Goal: Task Accomplishment & Management: Manage account settings

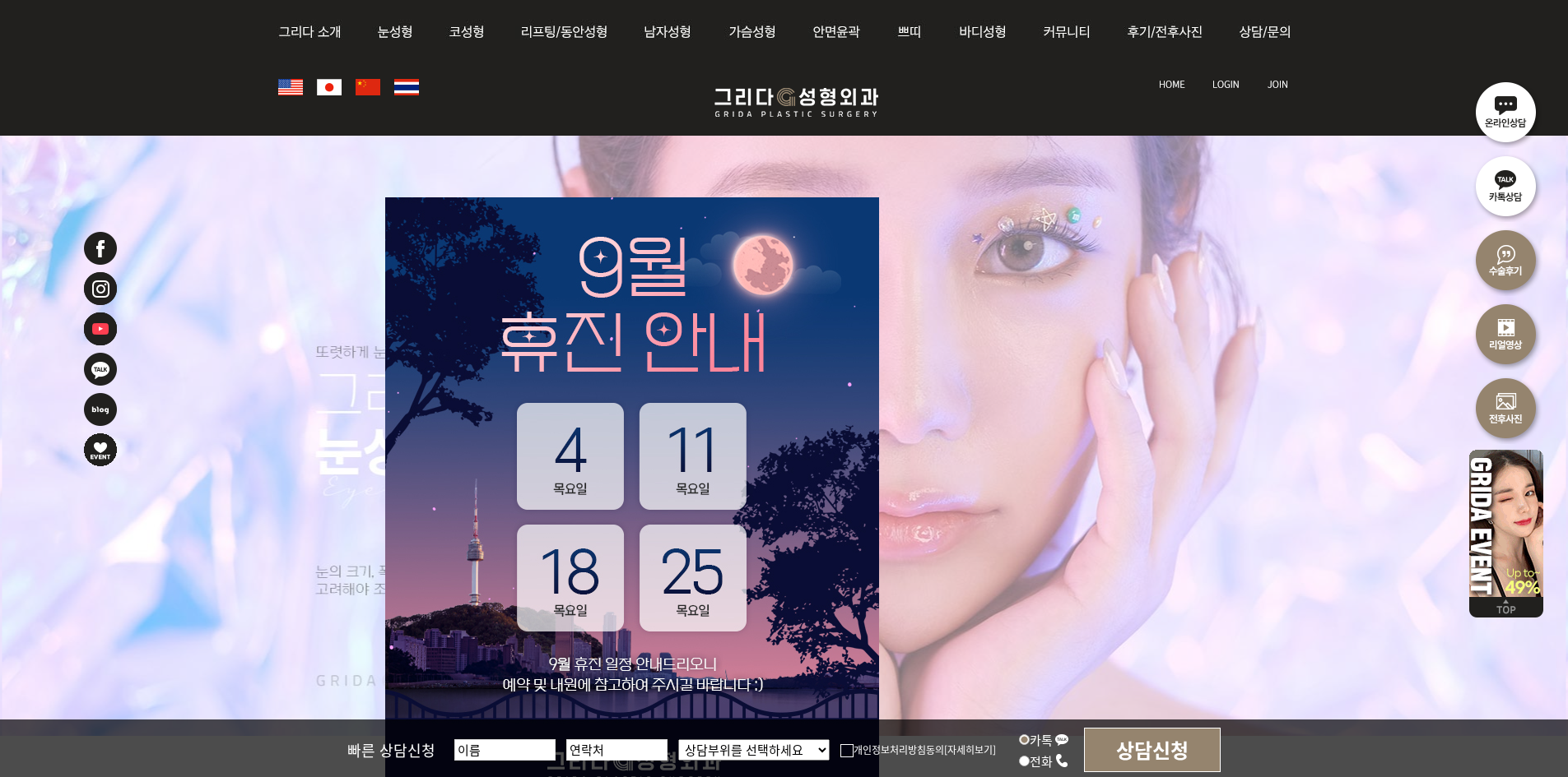
scroll to position [247, 0]
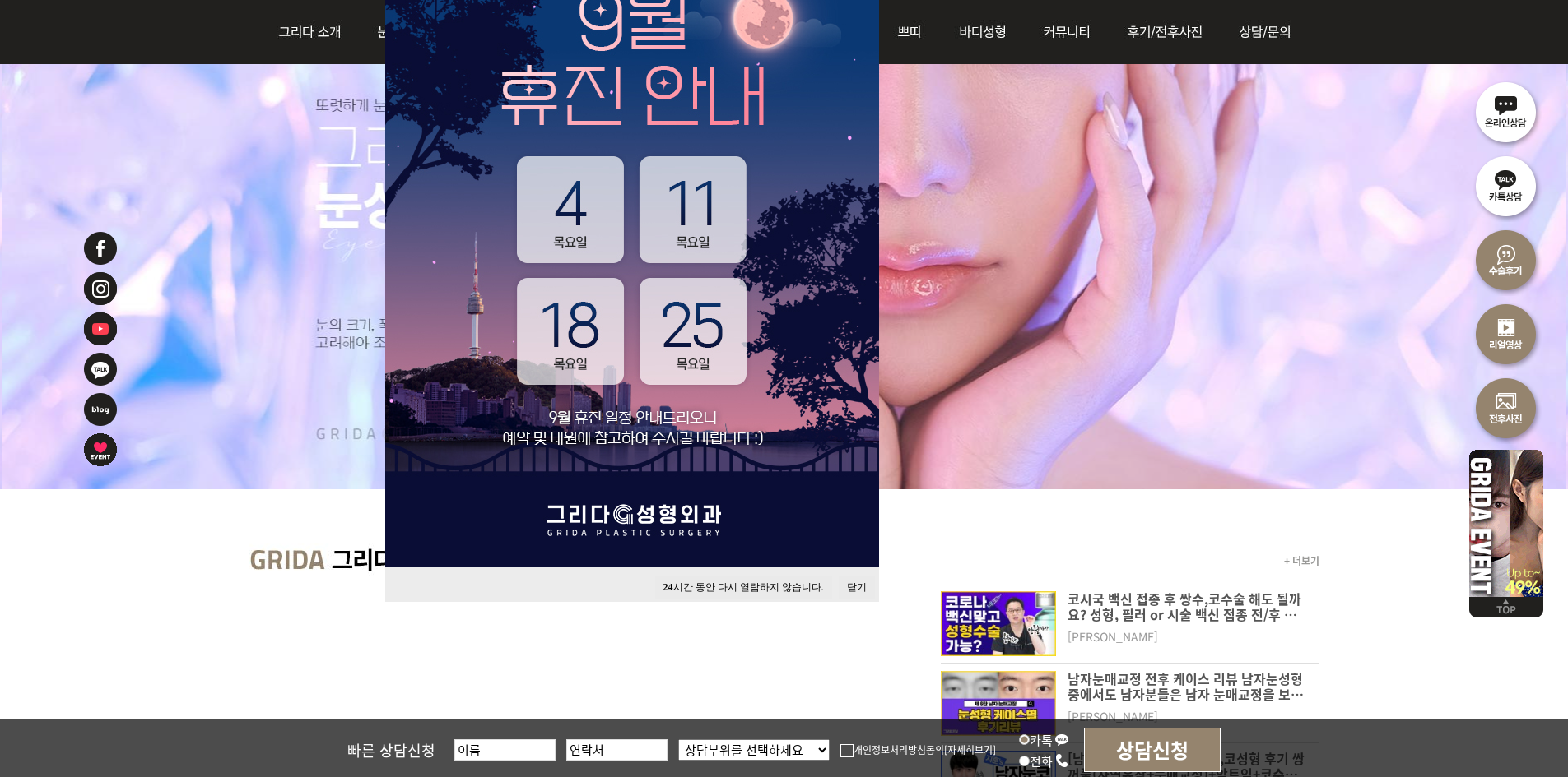
click at [855, 579] on button "닫기" at bounding box center [856, 588] width 36 height 22
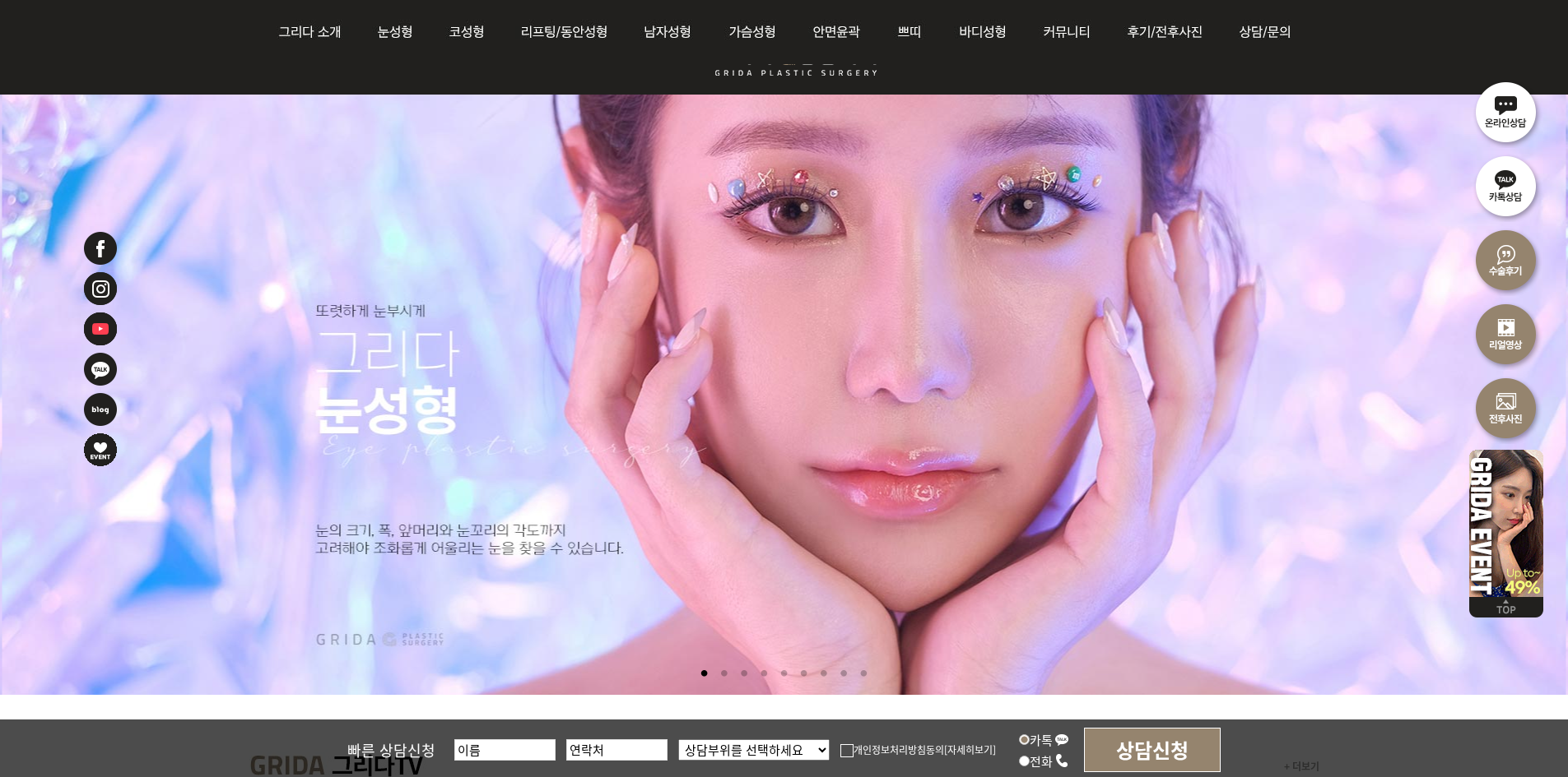
scroll to position [0, 0]
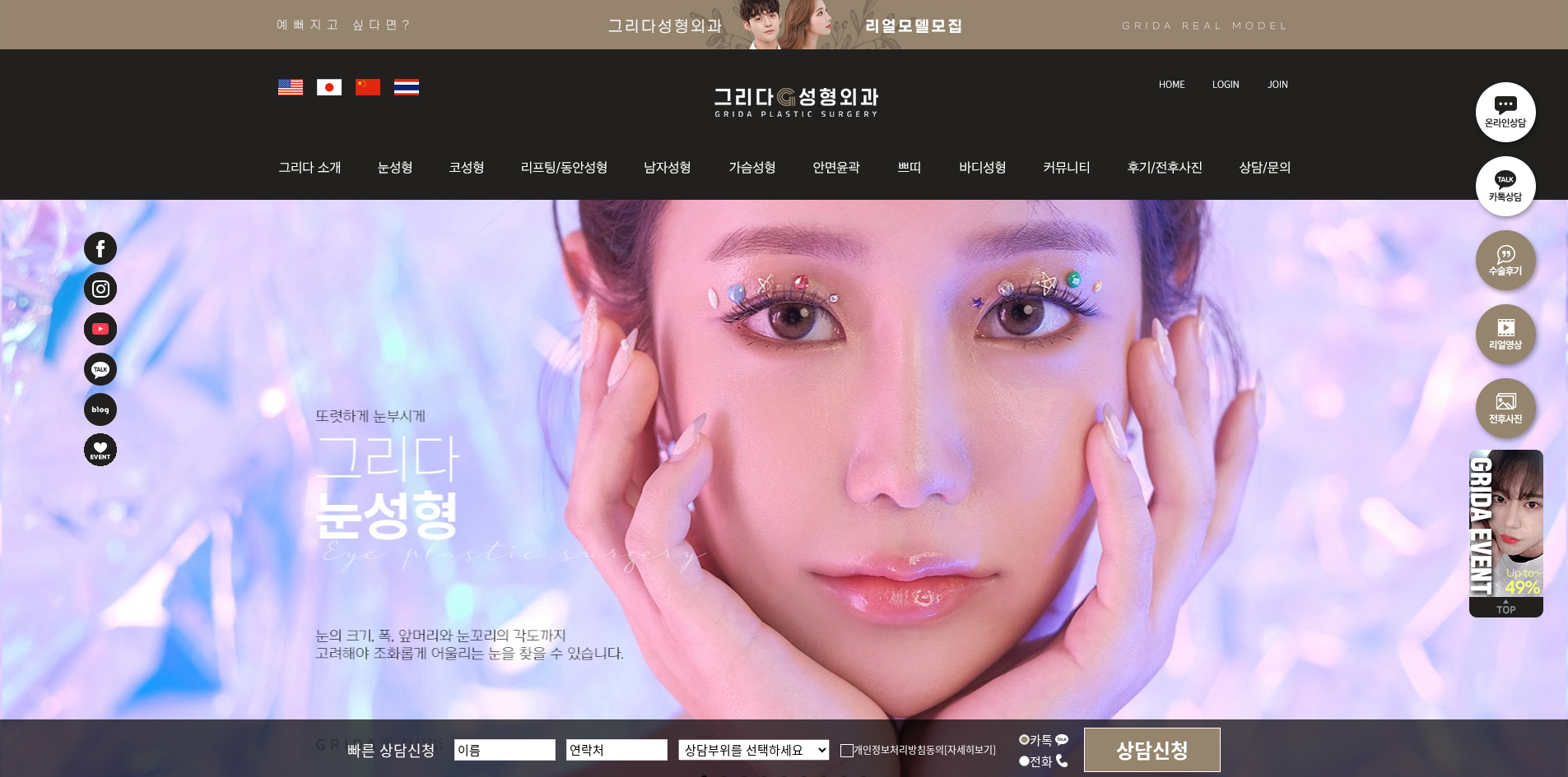
click at [1231, 83] on img at bounding box center [1226, 84] width 27 height 9
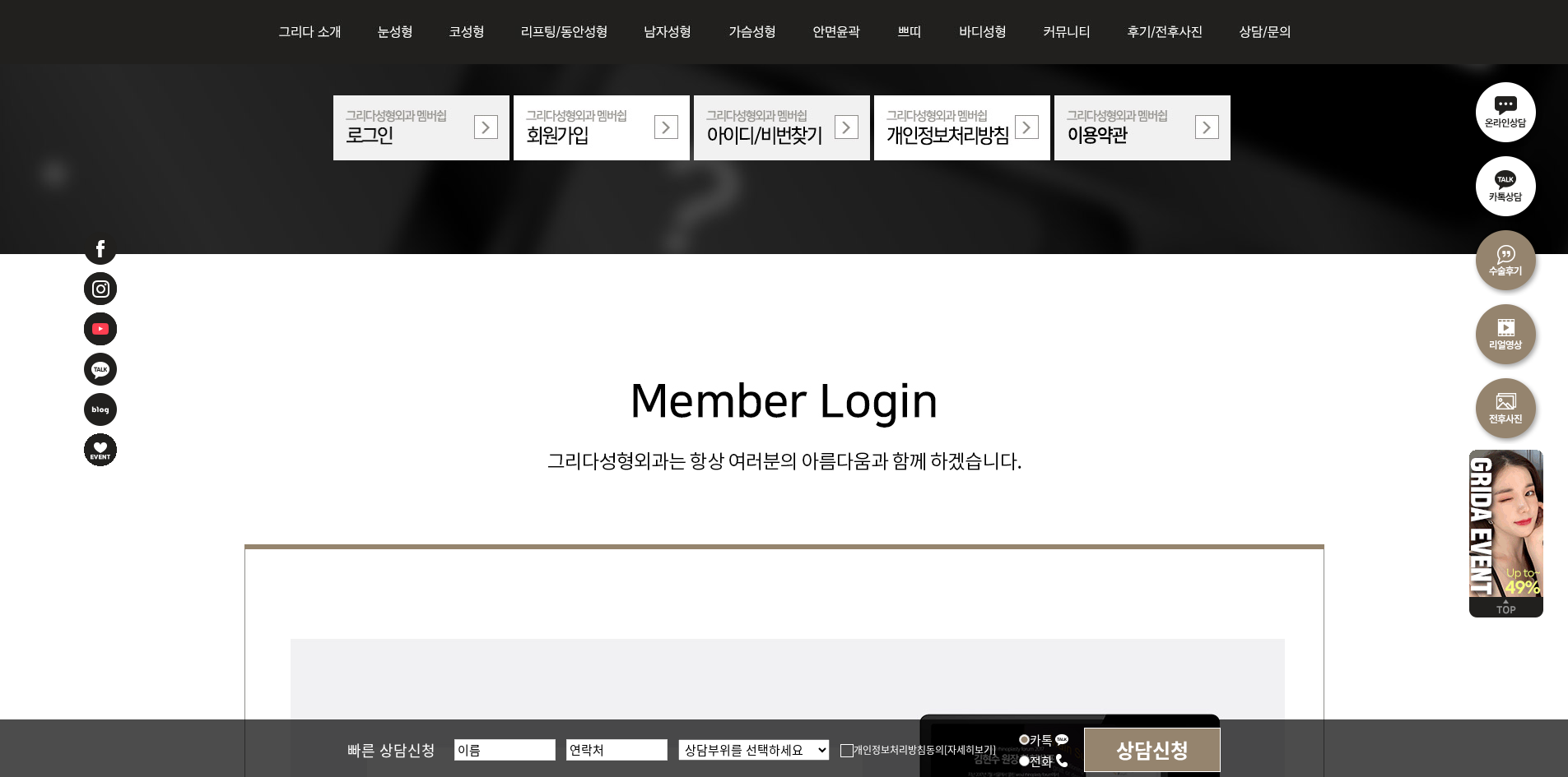
scroll to position [411, 0]
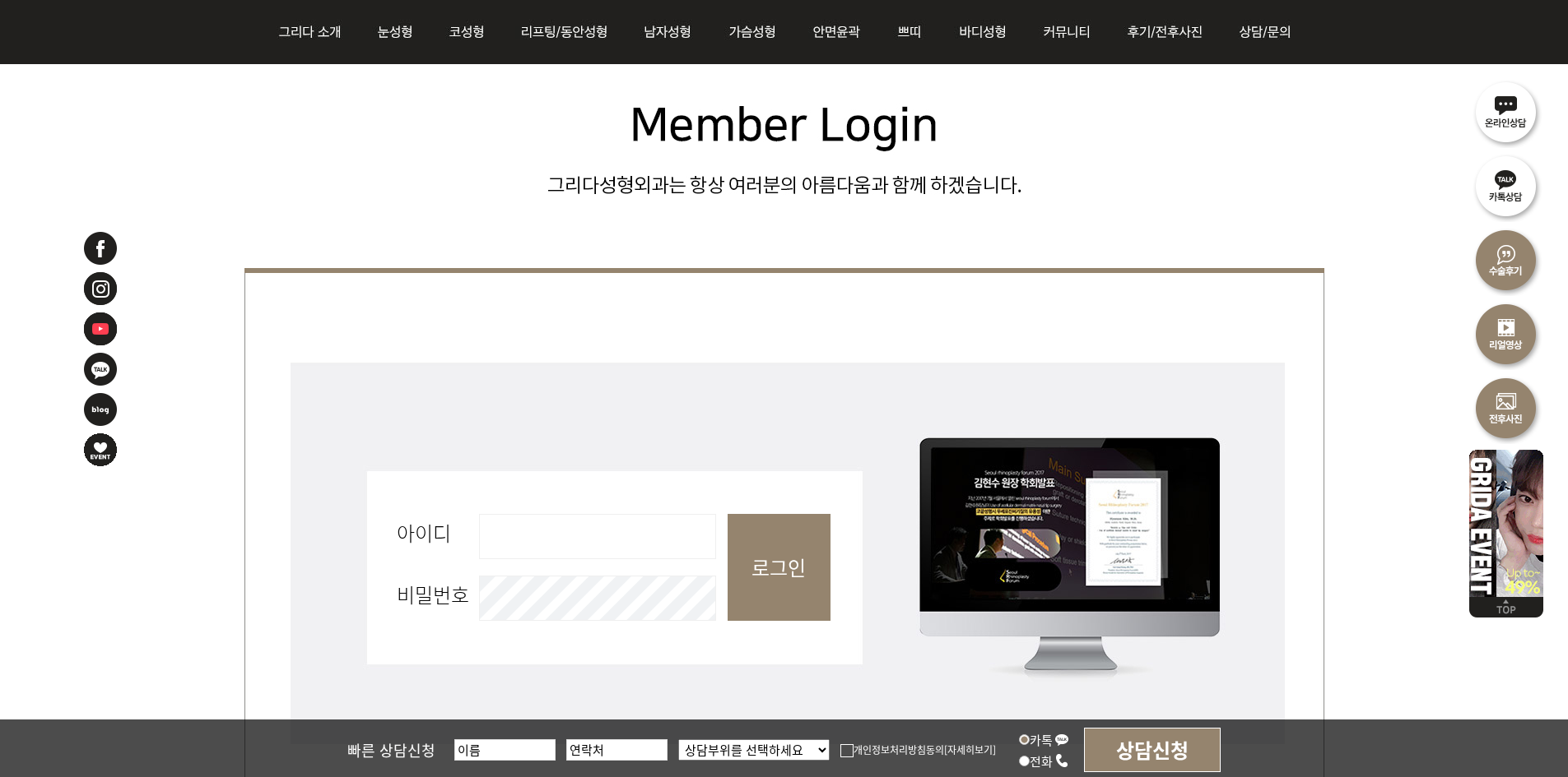
click at [605, 519] on input "아이디 필수" at bounding box center [598, 537] width 237 height 45
type input "admin"
click at [789, 568] on input "로그인" at bounding box center [778, 567] width 103 height 107
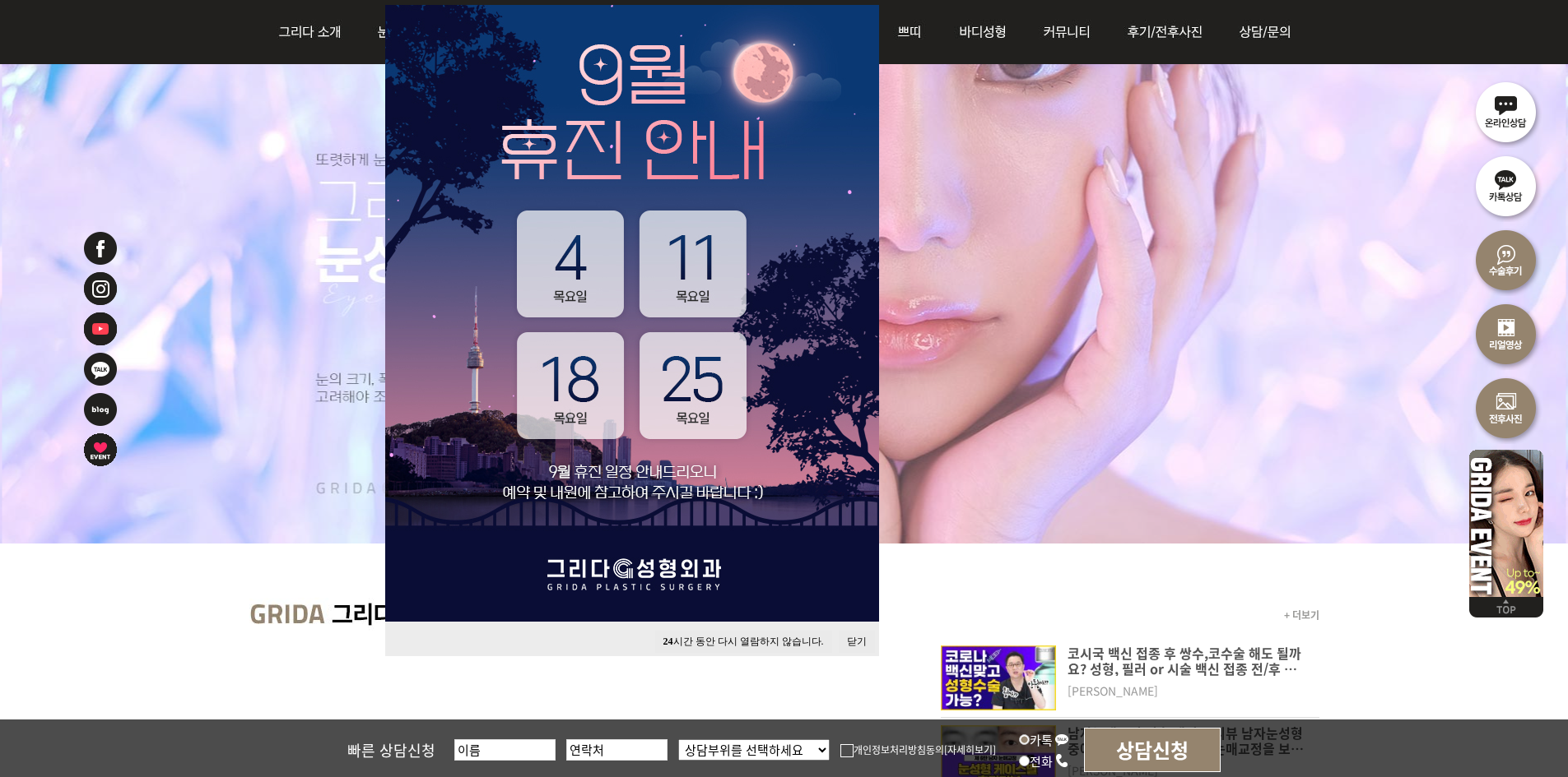
scroll to position [329, 0]
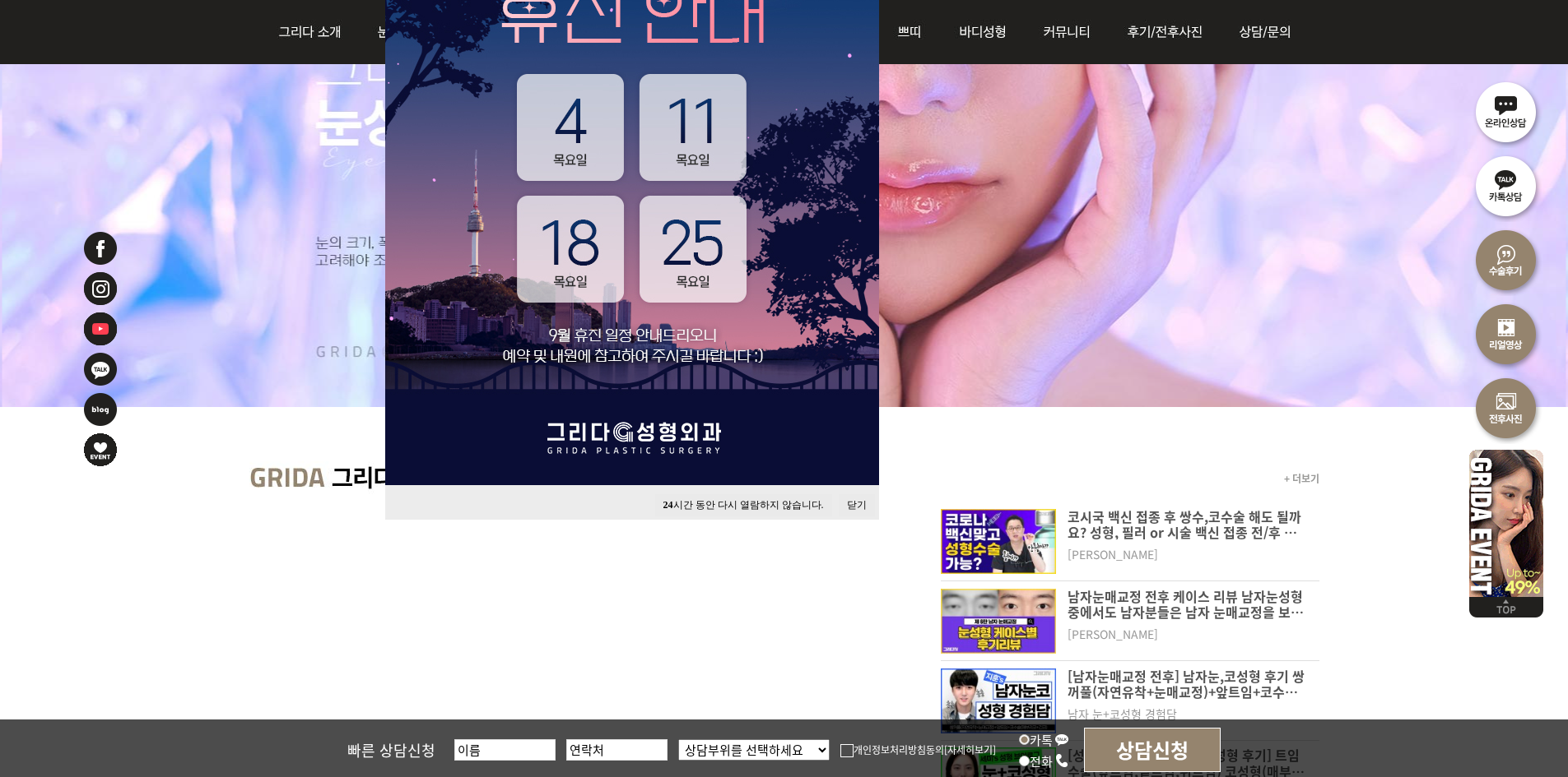
click at [860, 502] on button "닫기" at bounding box center [856, 505] width 36 height 22
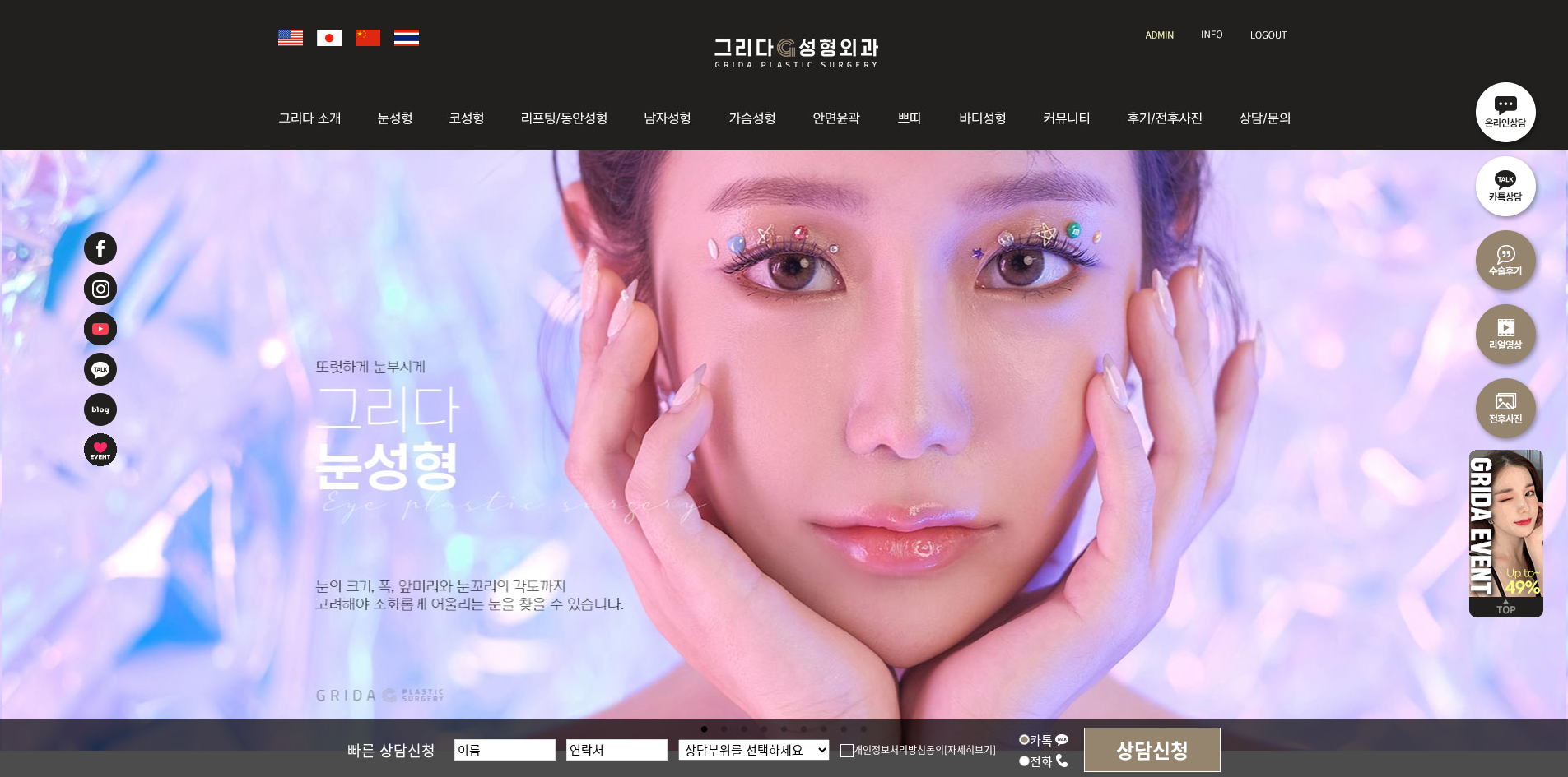
scroll to position [0, 0]
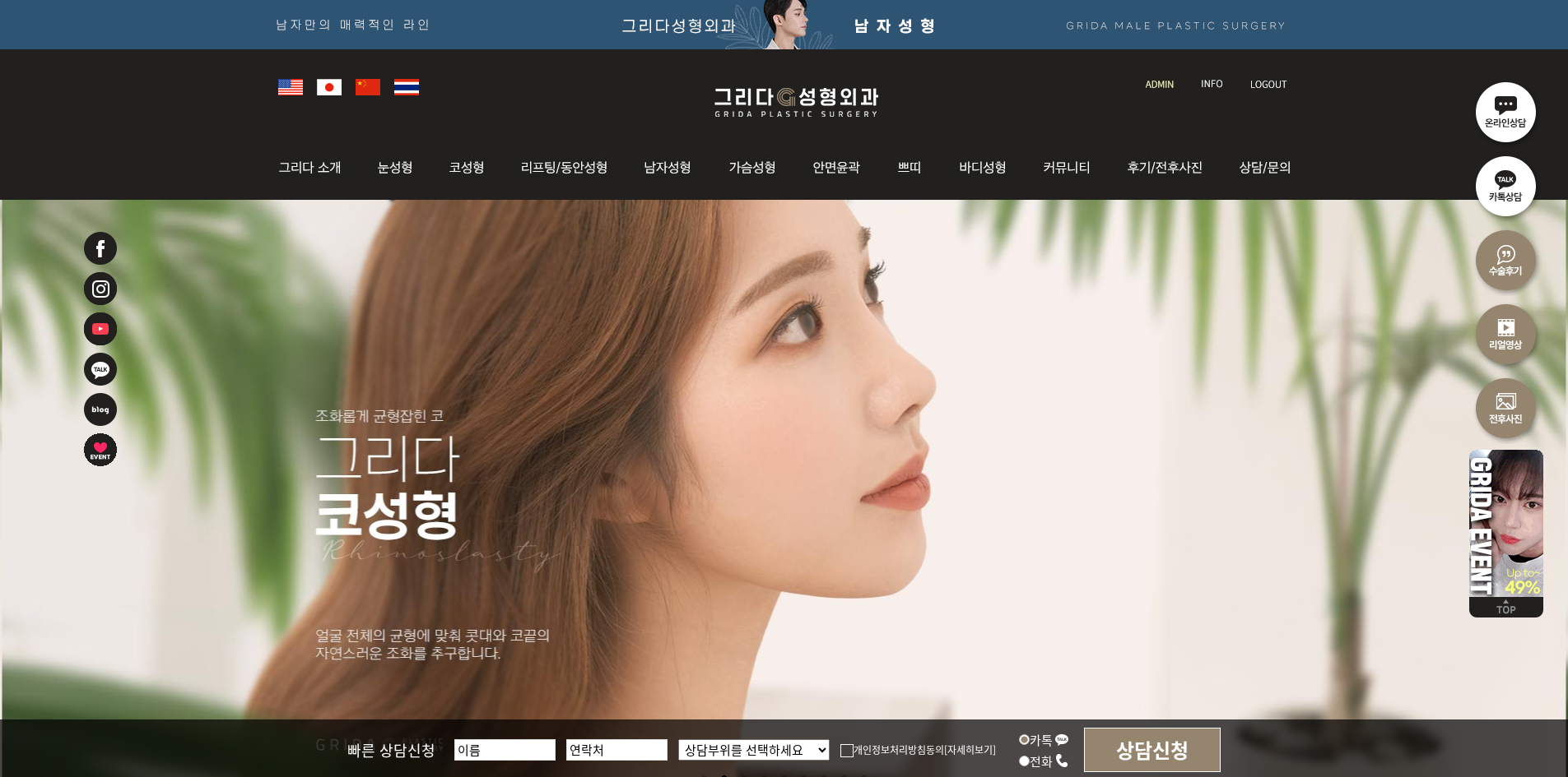
click at [1142, 82] on li at bounding box center [1161, 74] width 47 height 35
click at [1152, 81] on img at bounding box center [1159, 84] width 28 height 9
